Goal: Information Seeking & Learning: Find specific fact

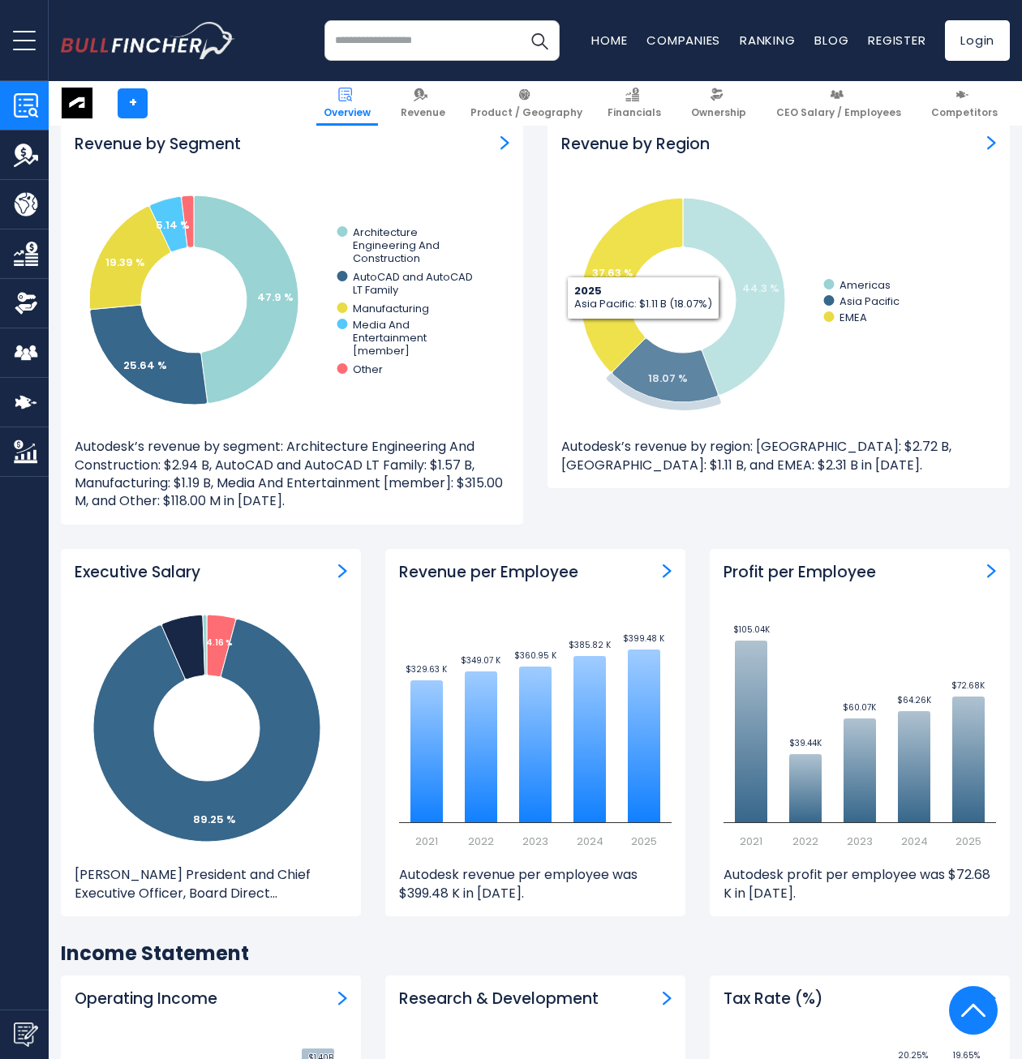
scroll to position [1486, 0]
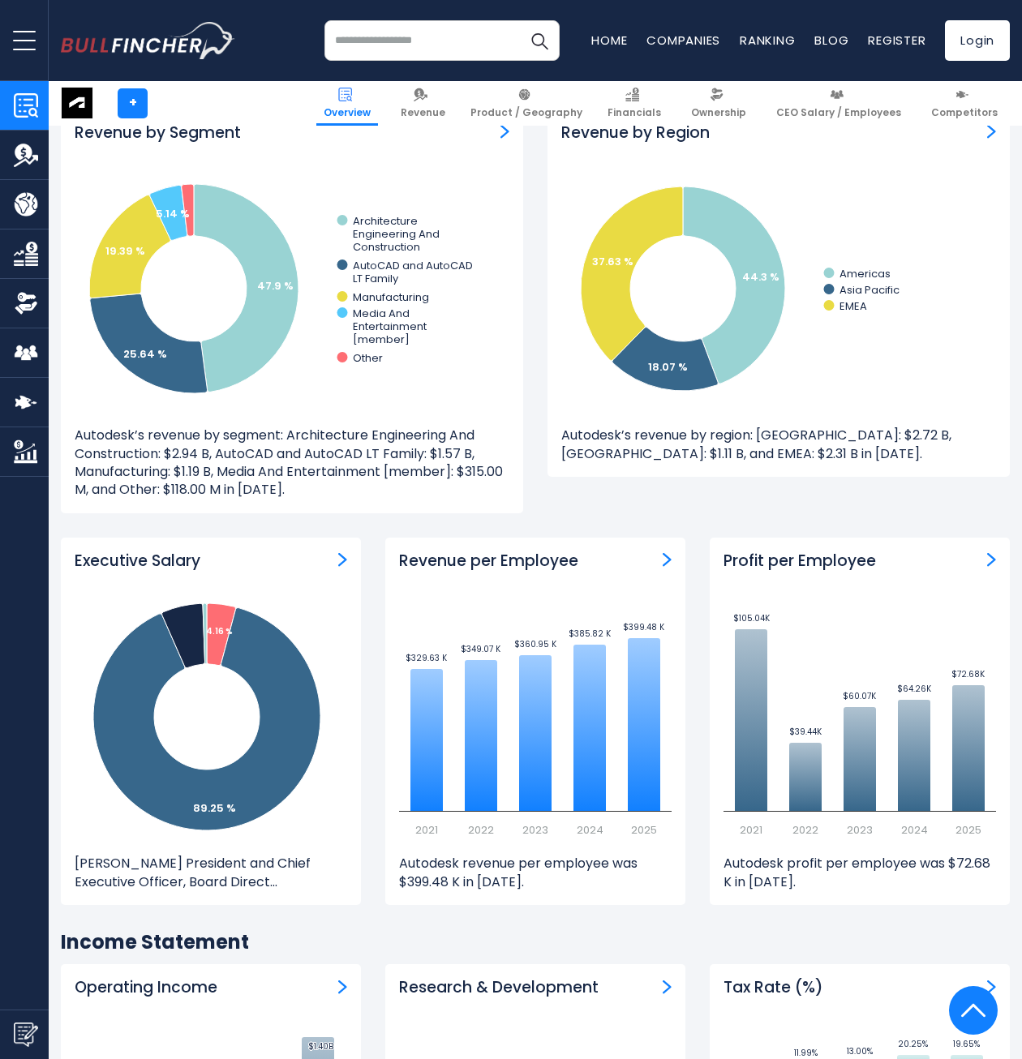
drag, startPoint x: 534, startPoint y: 560, endPoint x: 608, endPoint y: 577, distance: 75.6
click at [535, 563] on h3 "Revenue per Employee" at bounding box center [488, 561] width 179 height 20
click at [664, 560] on img "Revenue per Employee" at bounding box center [667, 559] width 9 height 15
click at [550, 877] on p "Autodesk revenue per employee was $399.48 K in [DATE]." at bounding box center [535, 873] width 272 height 36
click at [520, 870] on p "Autodesk revenue per employee was $399.48 K in [DATE]." at bounding box center [535, 873] width 272 height 36
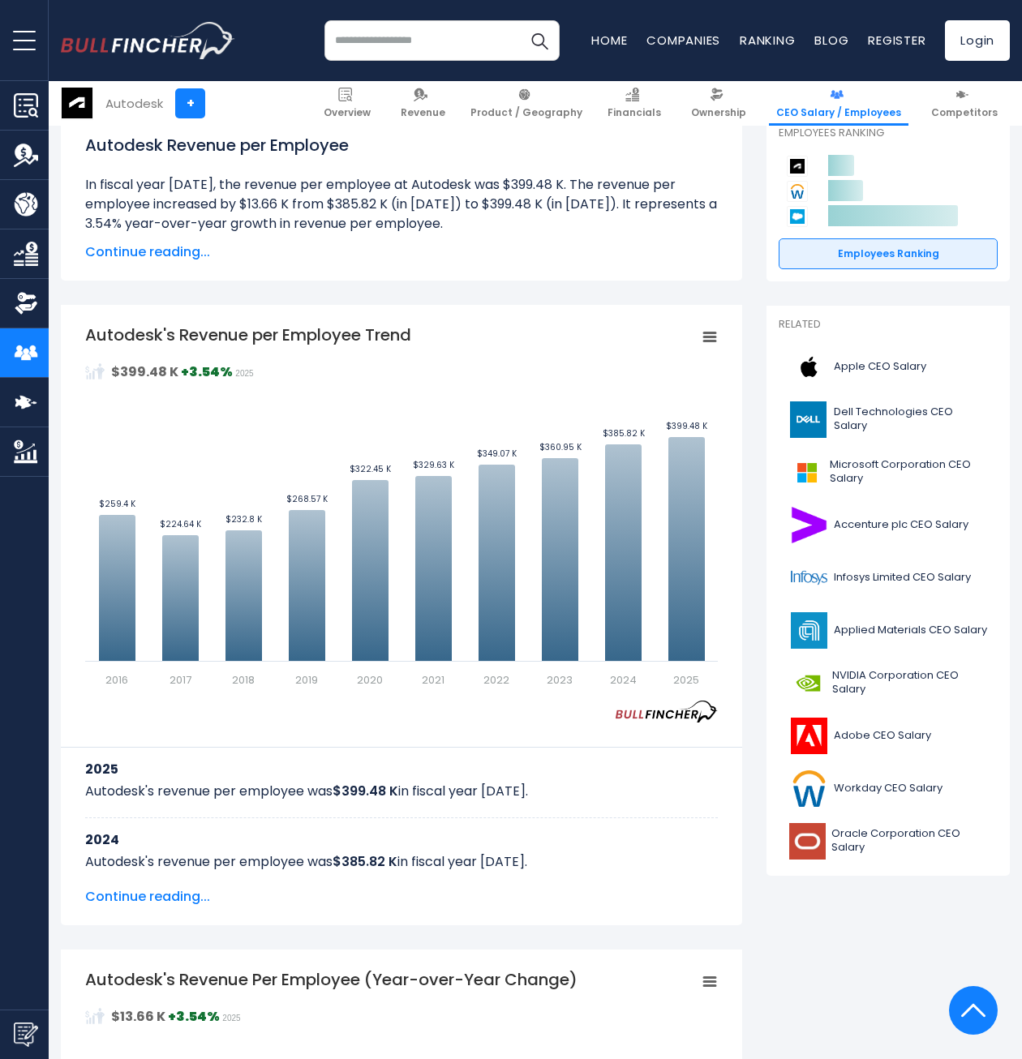
scroll to position [243, 0]
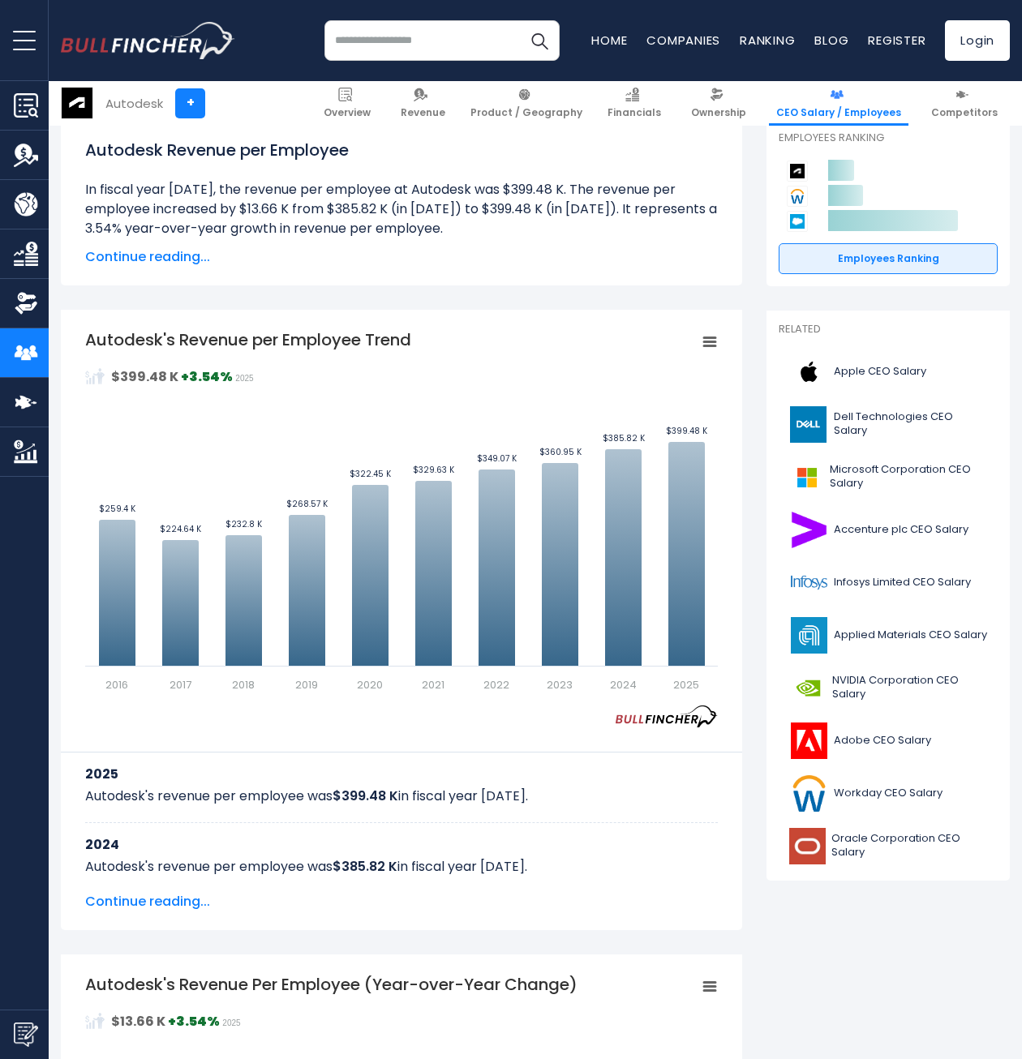
click at [493, 186] on li "In fiscal year 2025, the revenue per employee at Autodesk was $399.48 K. The re…" at bounding box center [401, 209] width 633 height 58
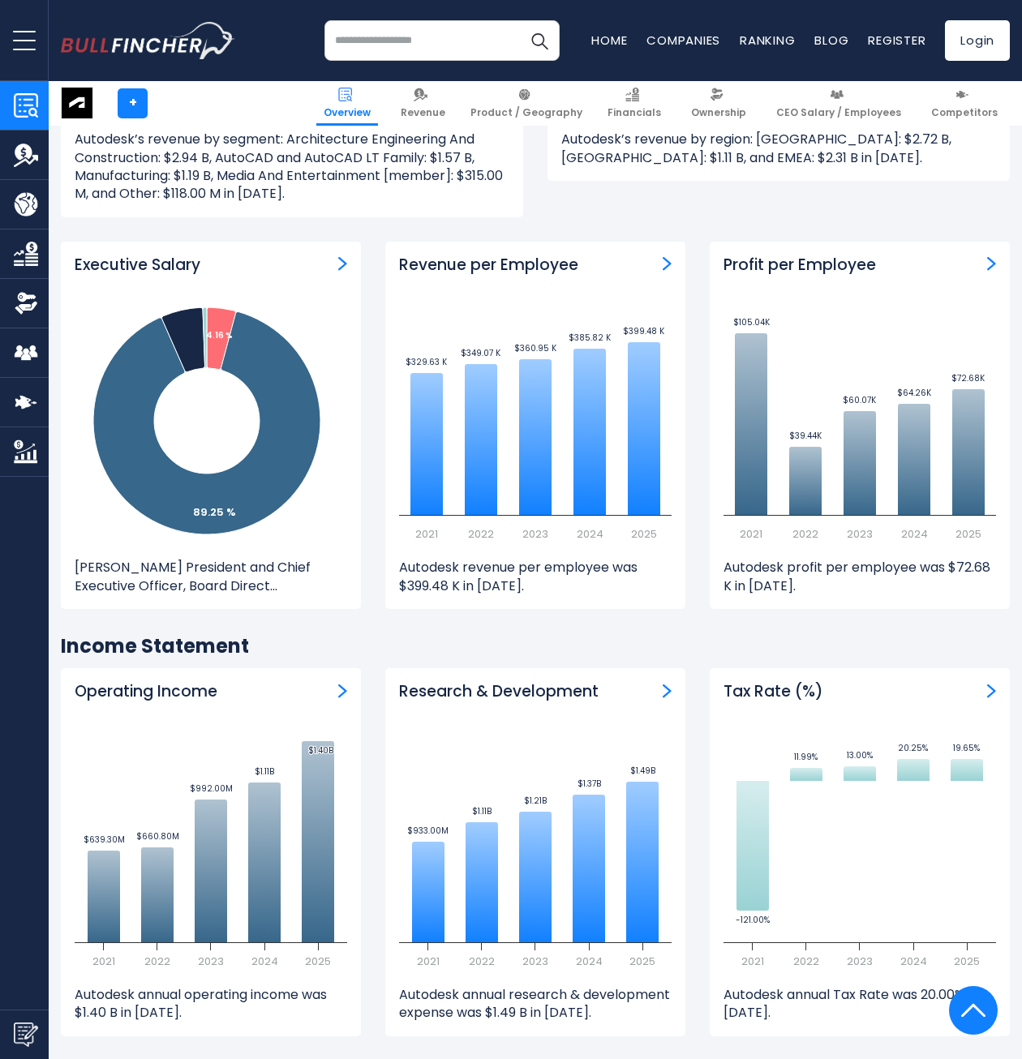
scroll to position [1729, 0]
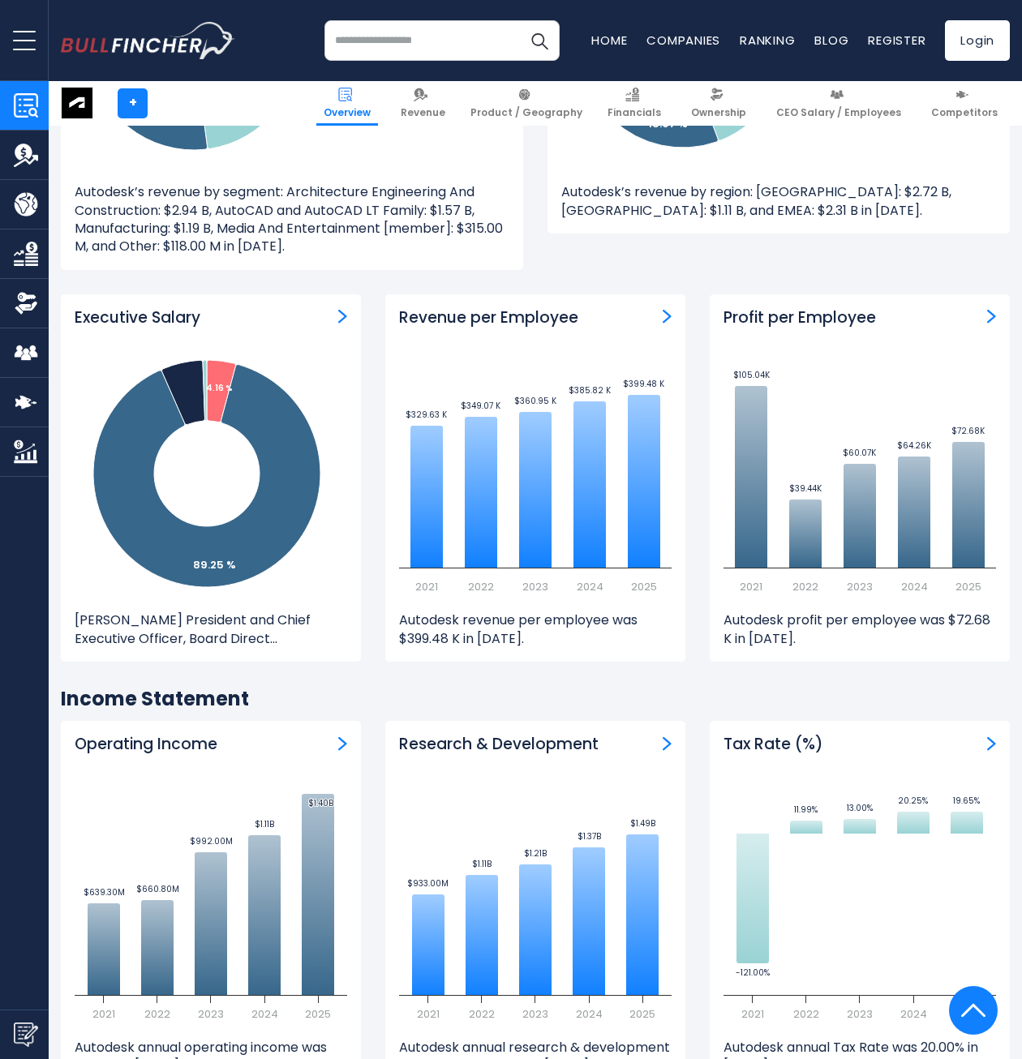
click at [783, 299] on div "Profit per Employee Created with Highcharts 12.1.2 $105.04K ​ $105.04K $39.44K …" at bounding box center [860, 477] width 300 height 367
click at [783, 328] on div "Profit per Employee Created with Highcharts 12.1.2 $105.04K ​ $105.04K $39.44K …" at bounding box center [860, 477] width 300 height 367
click at [993, 320] on img "Profit per Employee" at bounding box center [991, 316] width 9 height 15
click at [993, 312] on img "Profit per Employee" at bounding box center [991, 316] width 9 height 15
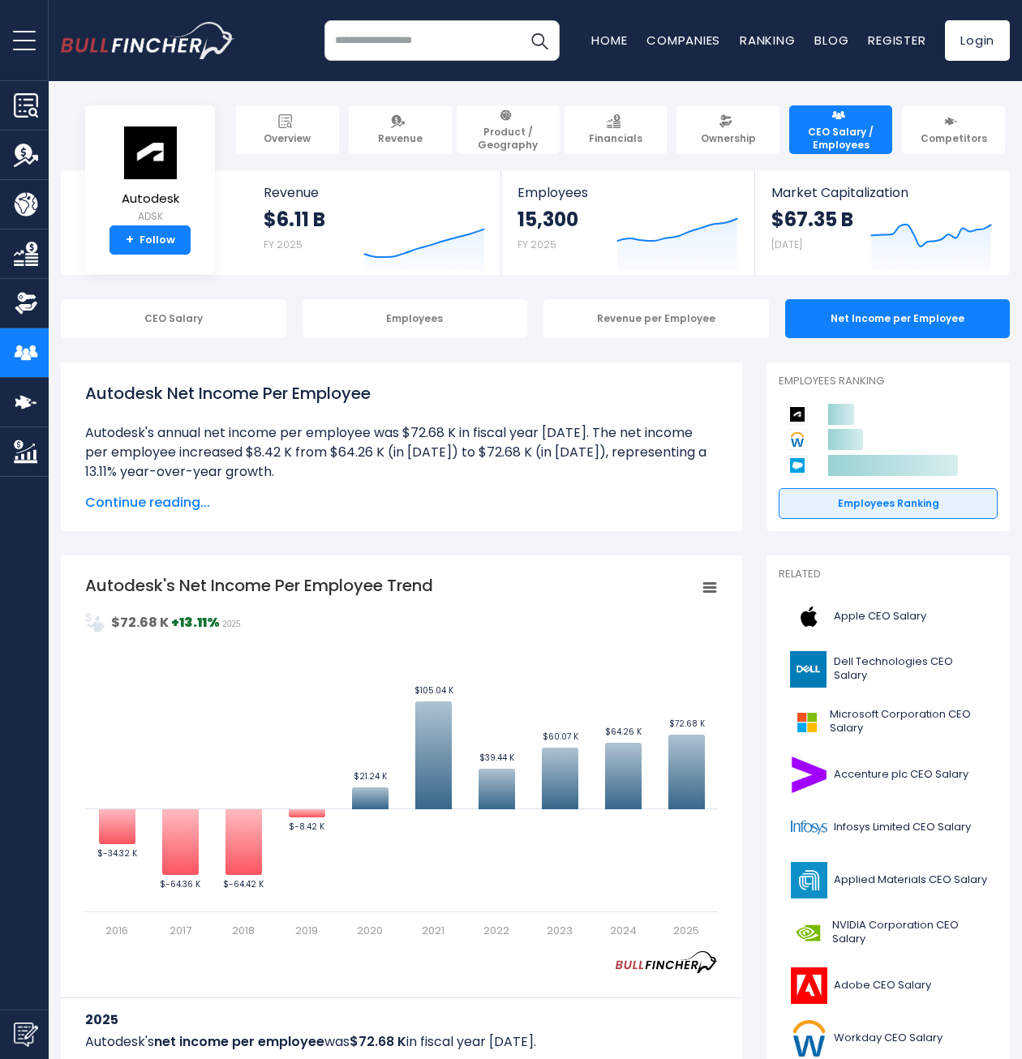
click at [179, 504] on span "Continue reading..." at bounding box center [401, 502] width 633 height 19
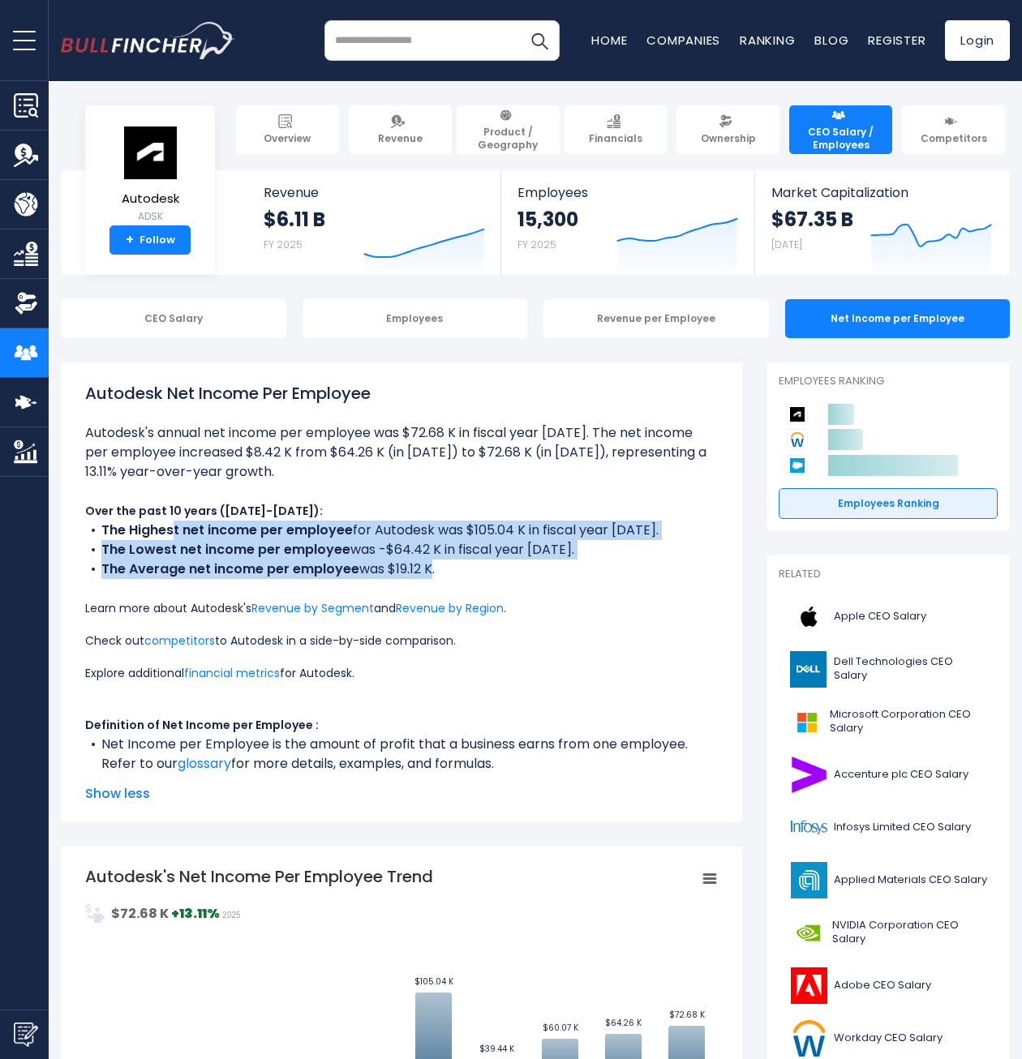
drag, startPoint x: 174, startPoint y: 523, endPoint x: 428, endPoint y: 572, distance: 258.4
click at [428, 572] on ul "Autodesk's annual net income per employee was $72.68 K in fiscal year [DATE]. T…" at bounding box center [401, 598] width 633 height 350
drag, startPoint x: 428, startPoint y: 572, endPoint x: 418, endPoint y: 572, distance: 9.7
click at [418, 572] on li "The Average net income per employee was $19.12 K." at bounding box center [401, 569] width 633 height 19
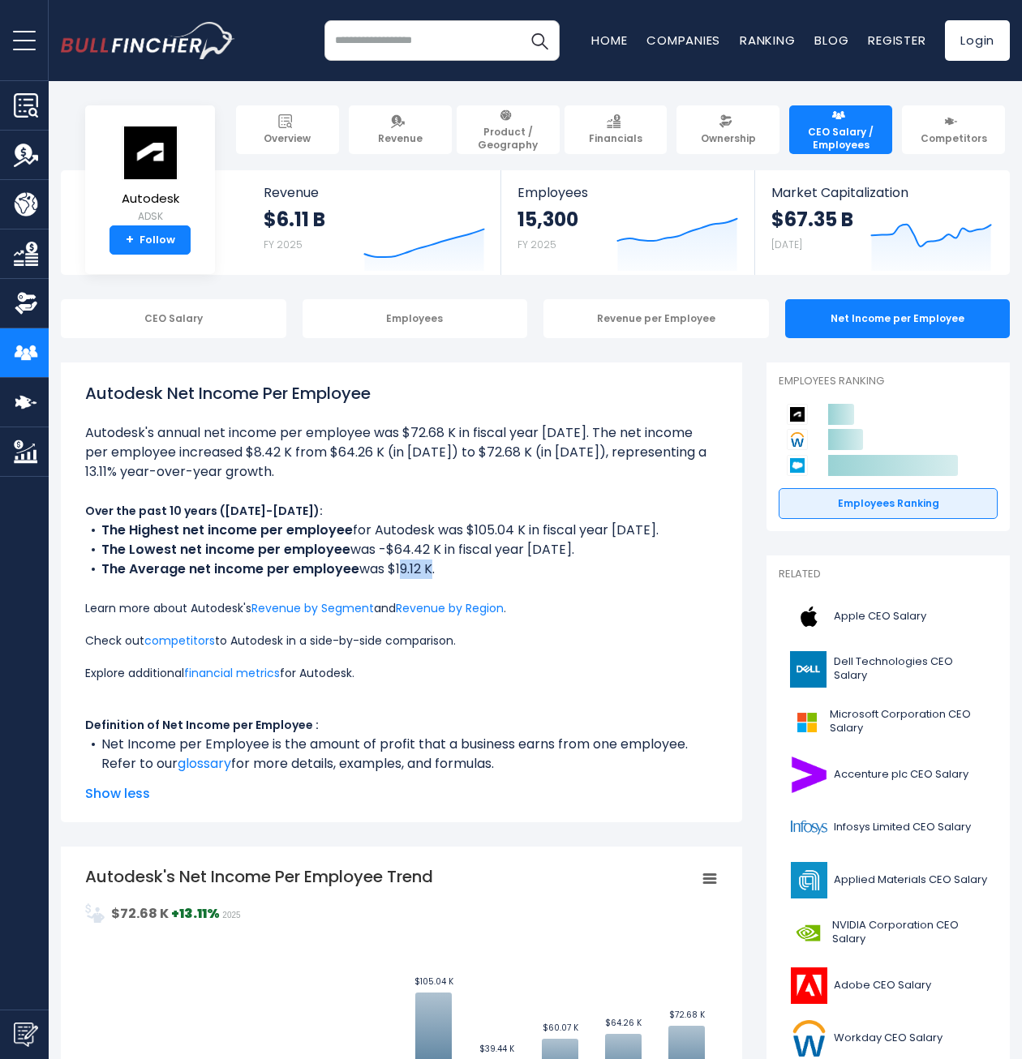
click at [418, 572] on li "The Average net income per employee was $19.12 K." at bounding box center [401, 569] width 633 height 19
drag, startPoint x: 418, startPoint y: 572, endPoint x: 369, endPoint y: 558, distance: 51.4
click at [369, 558] on li "The Lowest net income per employee was -$64.42 K in fiscal year 2018." at bounding box center [401, 549] width 633 height 19
drag, startPoint x: 771, startPoint y: 722, endPoint x: 768, endPoint y: 447, distance: 274.9
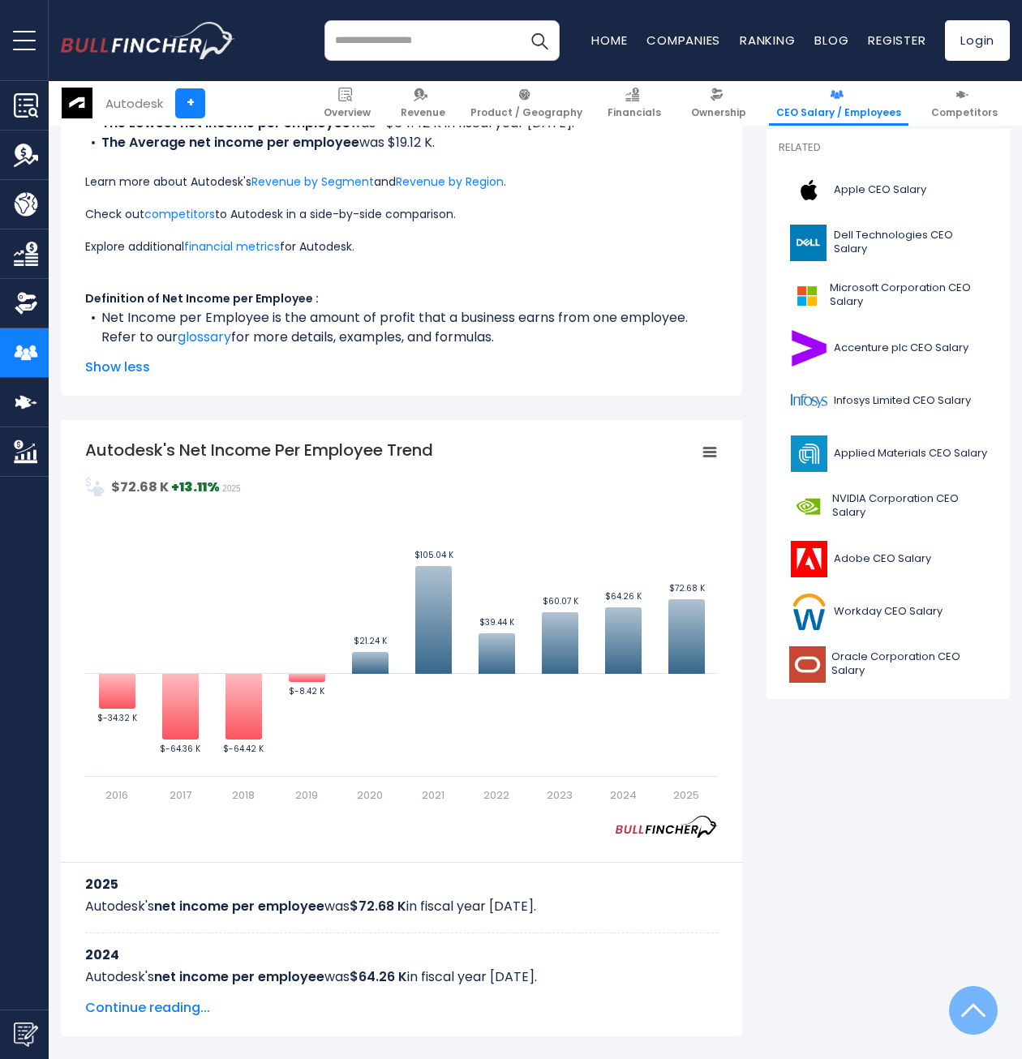
scroll to position [487, 0]
